Goal: Task Accomplishment & Management: Use online tool/utility

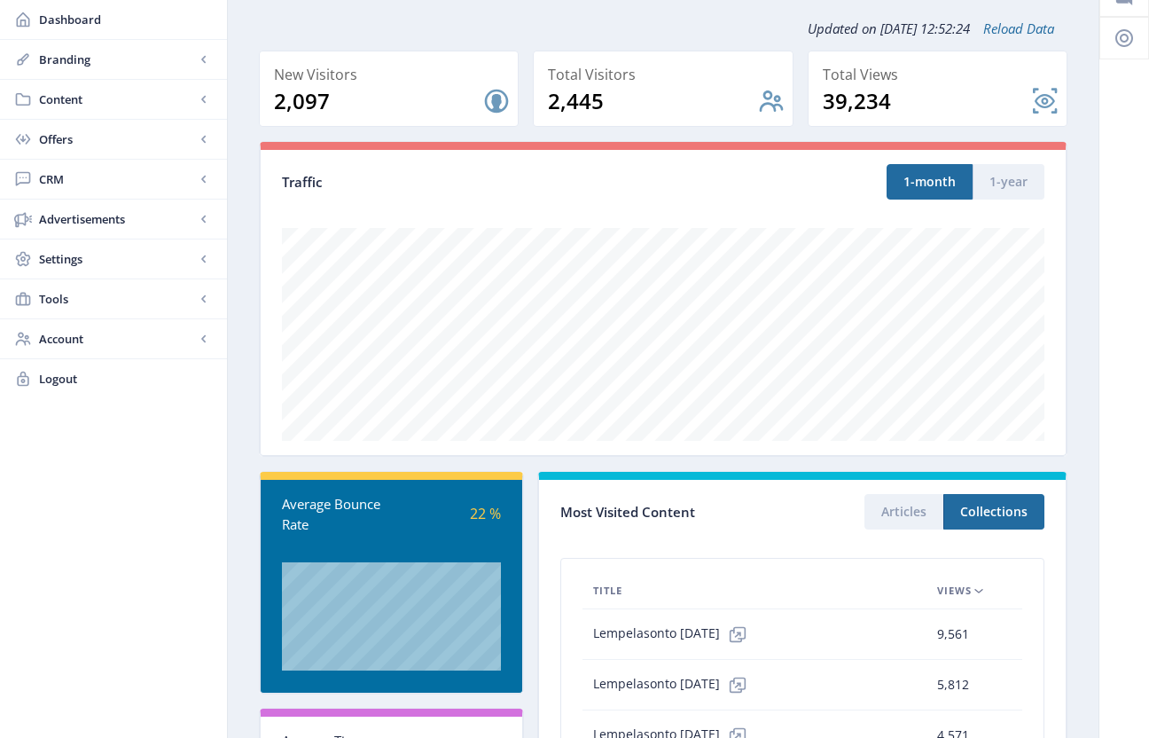
scroll to position [335, 0]
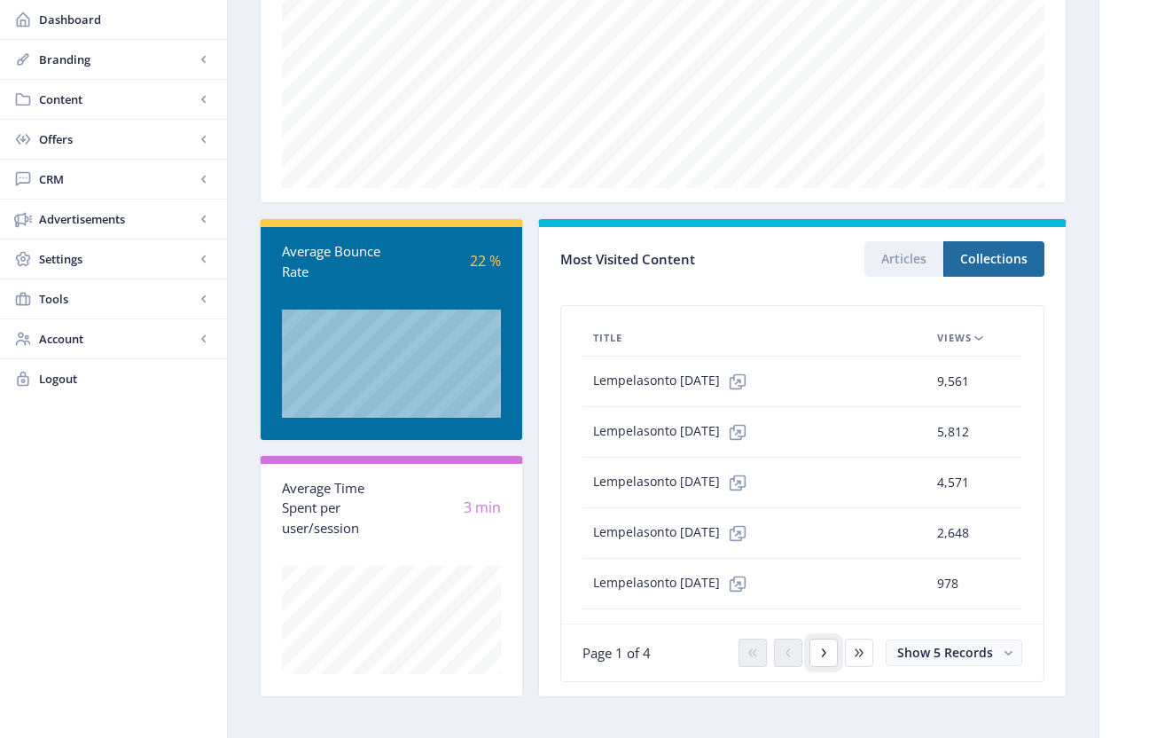
click at [826, 657] on icon at bounding box center [824, 653] width 14 height 14
click at [64, 141] on span "Offers" at bounding box center [117, 139] width 156 height 18
click at [68, 94] on span "Content" at bounding box center [117, 99] width 156 height 18
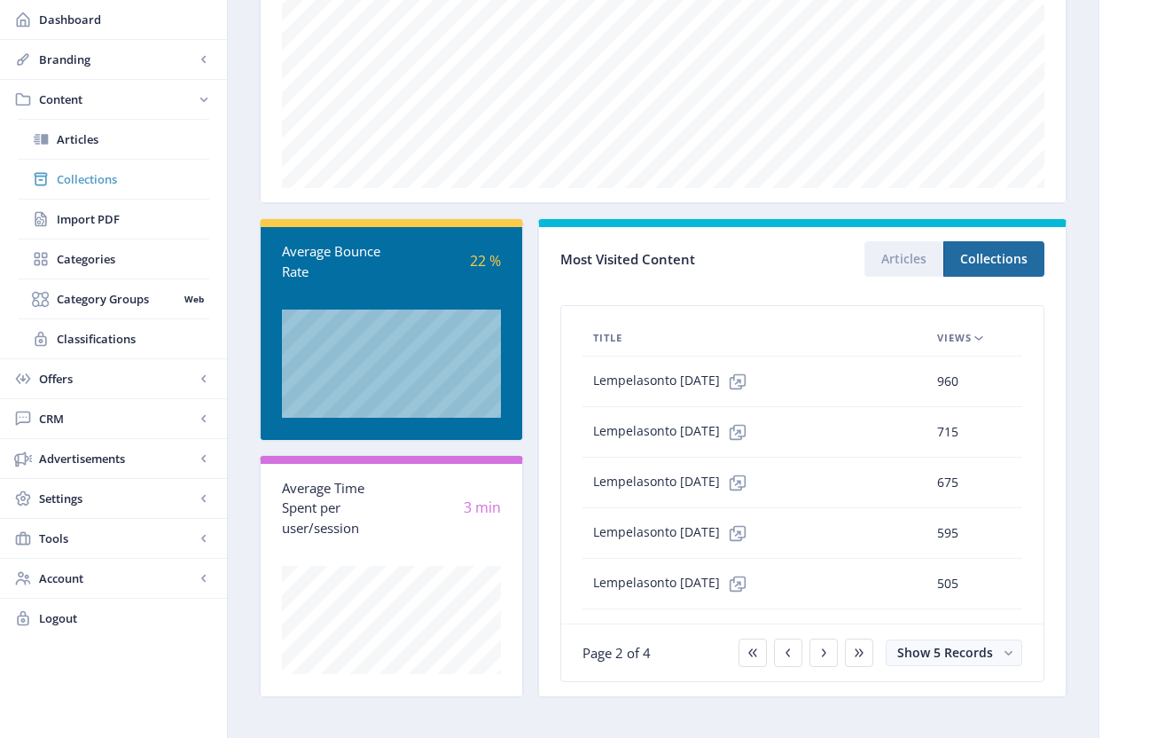
click at [104, 180] on span "Collections" at bounding box center [133, 179] width 153 height 18
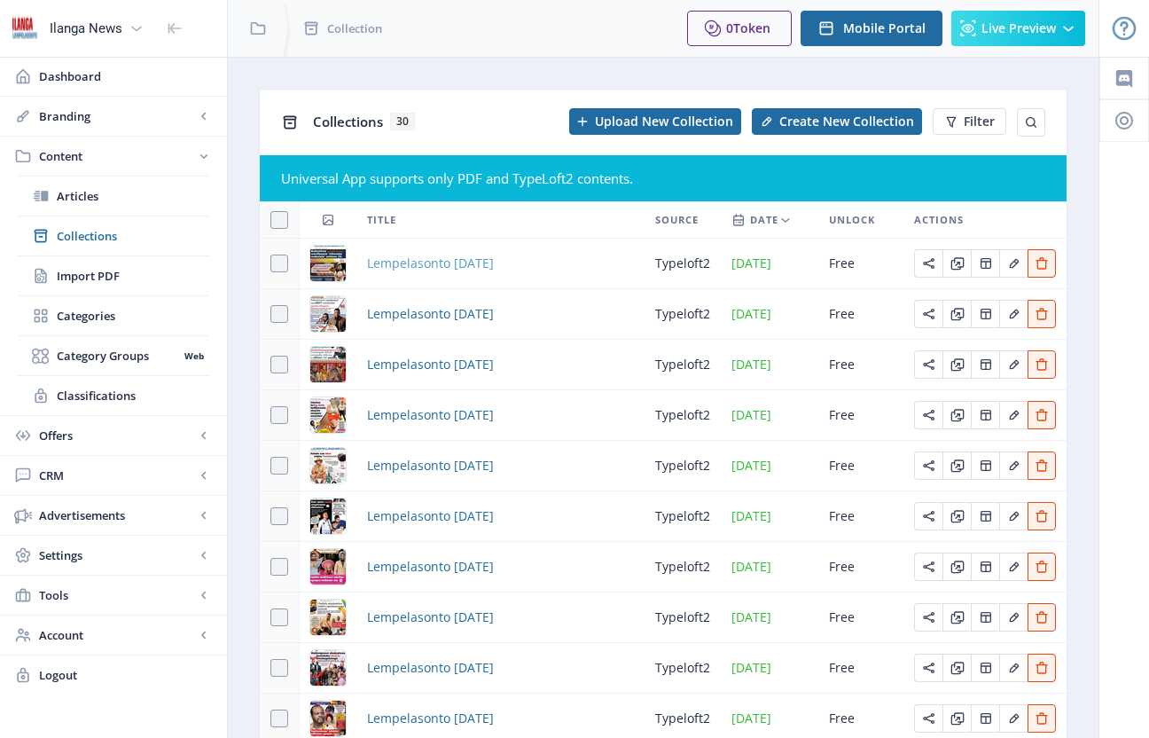
click at [494, 265] on span "Lempelasonto [DATE]" at bounding box center [430, 263] width 127 height 21
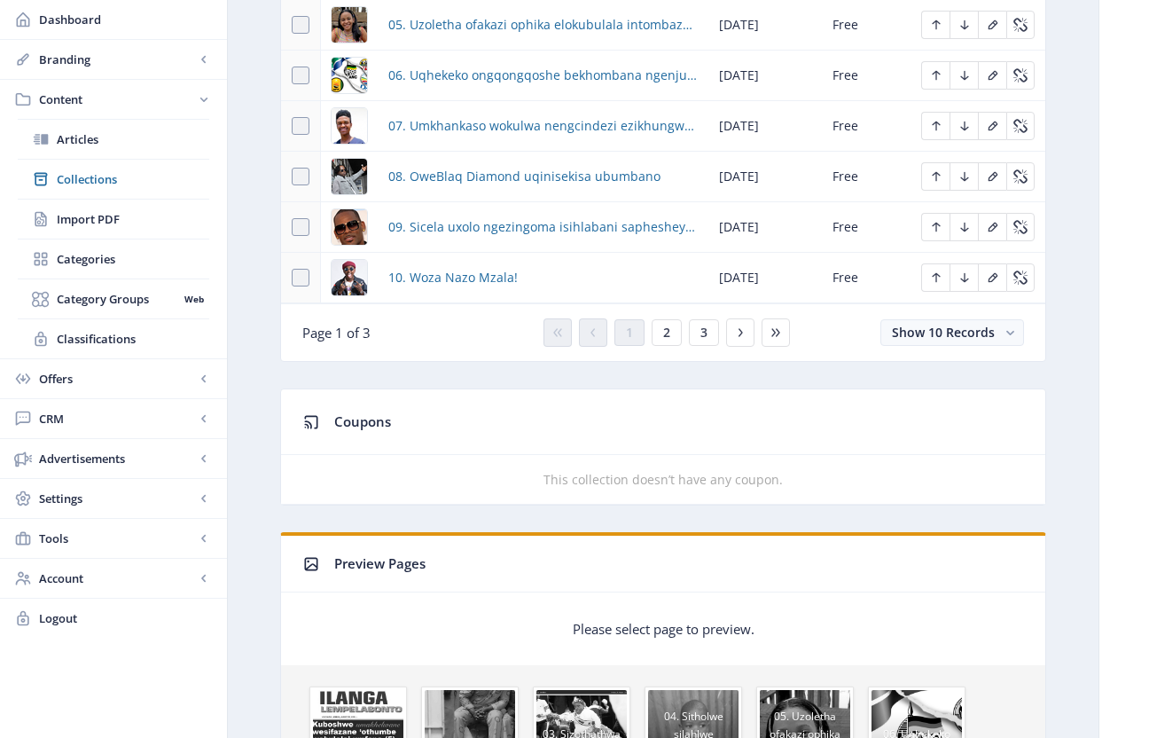
scroll to position [1152, 0]
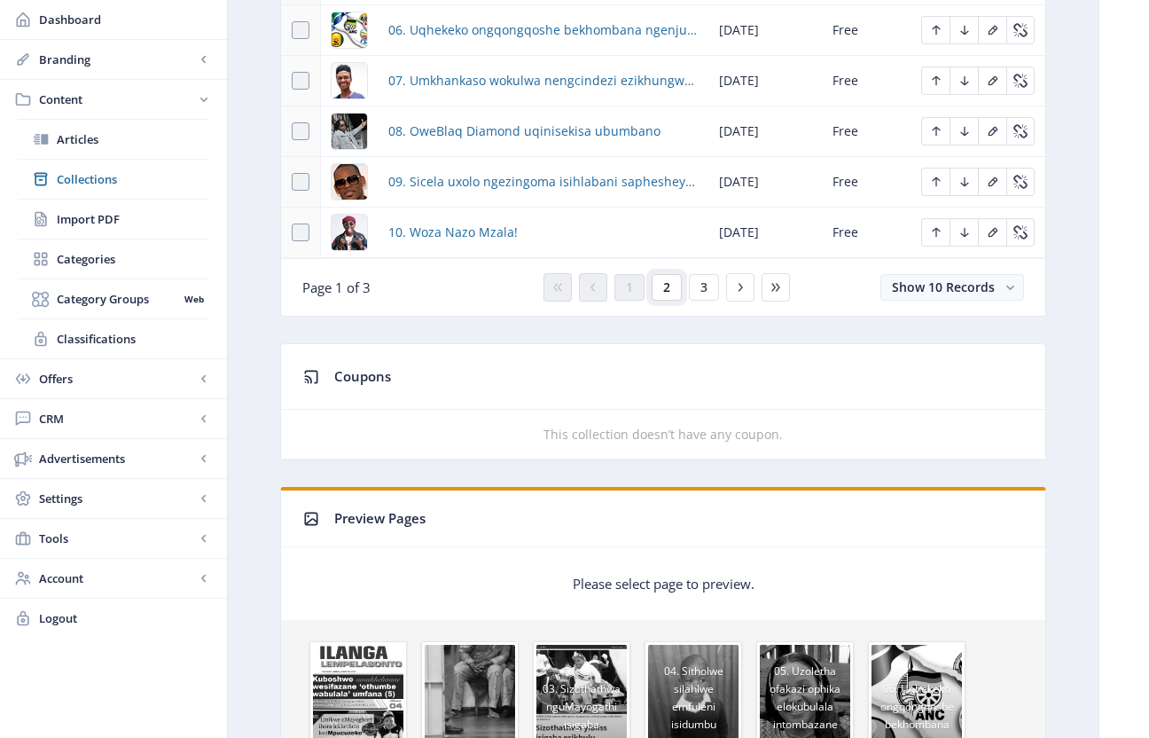
click at [670, 296] on button "2" at bounding box center [667, 287] width 30 height 27
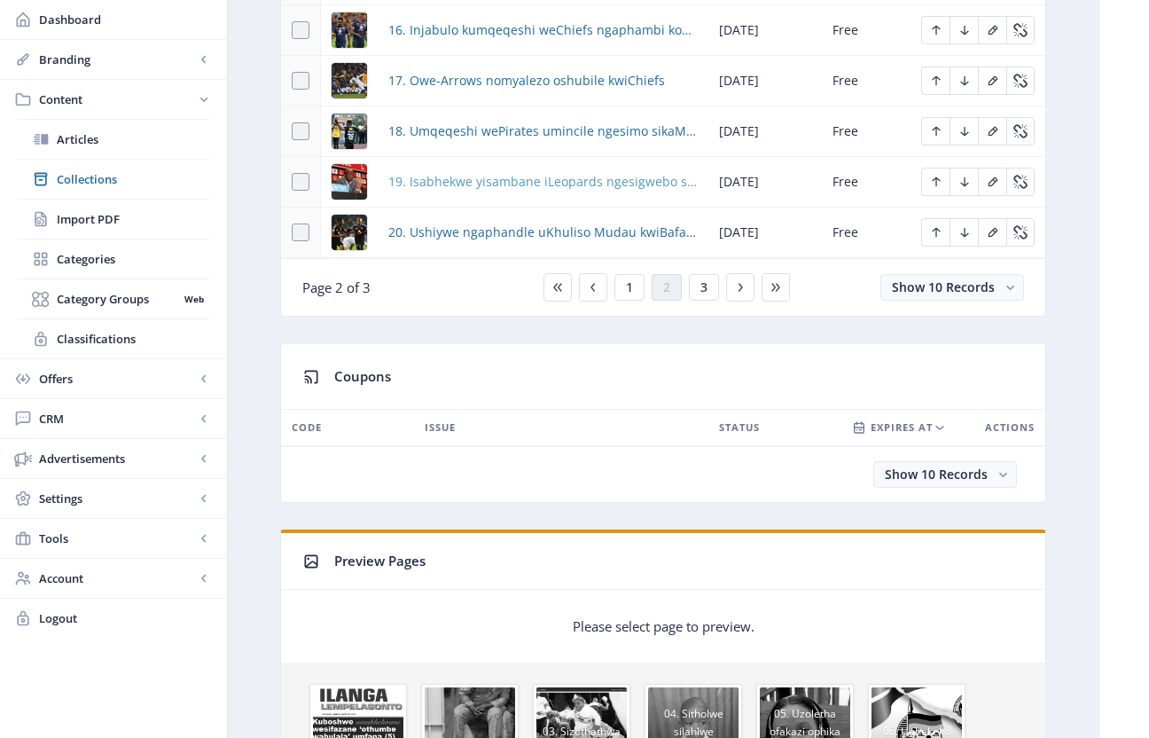
scroll to position [801, 0]
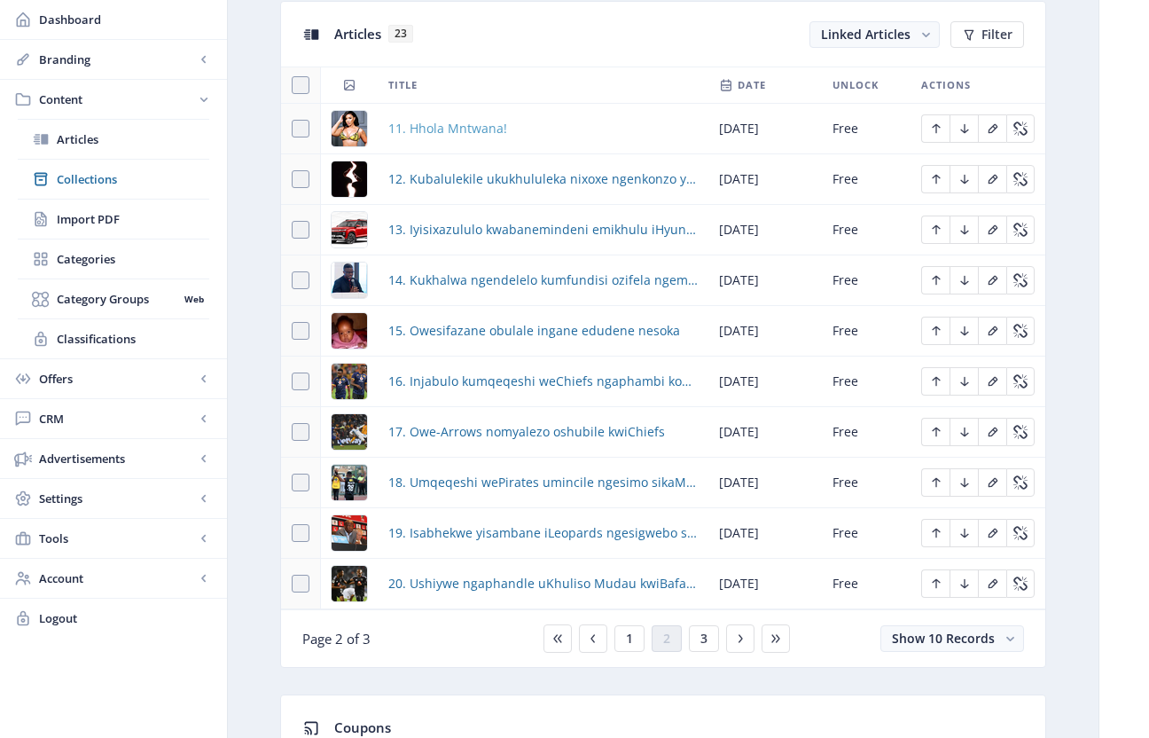
click at [489, 126] on span "11. Hhola Mntwana!" at bounding box center [447, 128] width 119 height 21
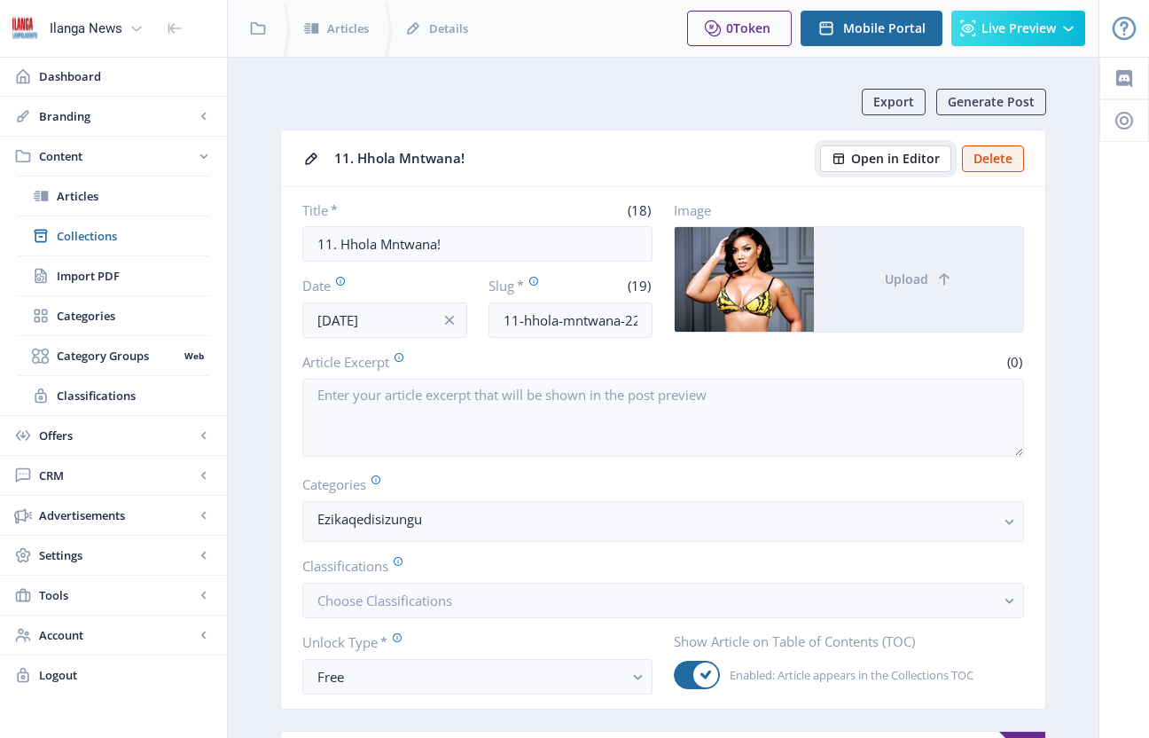
click at [886, 164] on span "Open in Editor" at bounding box center [895, 159] width 89 height 14
